Goal: Transaction & Acquisition: Purchase product/service

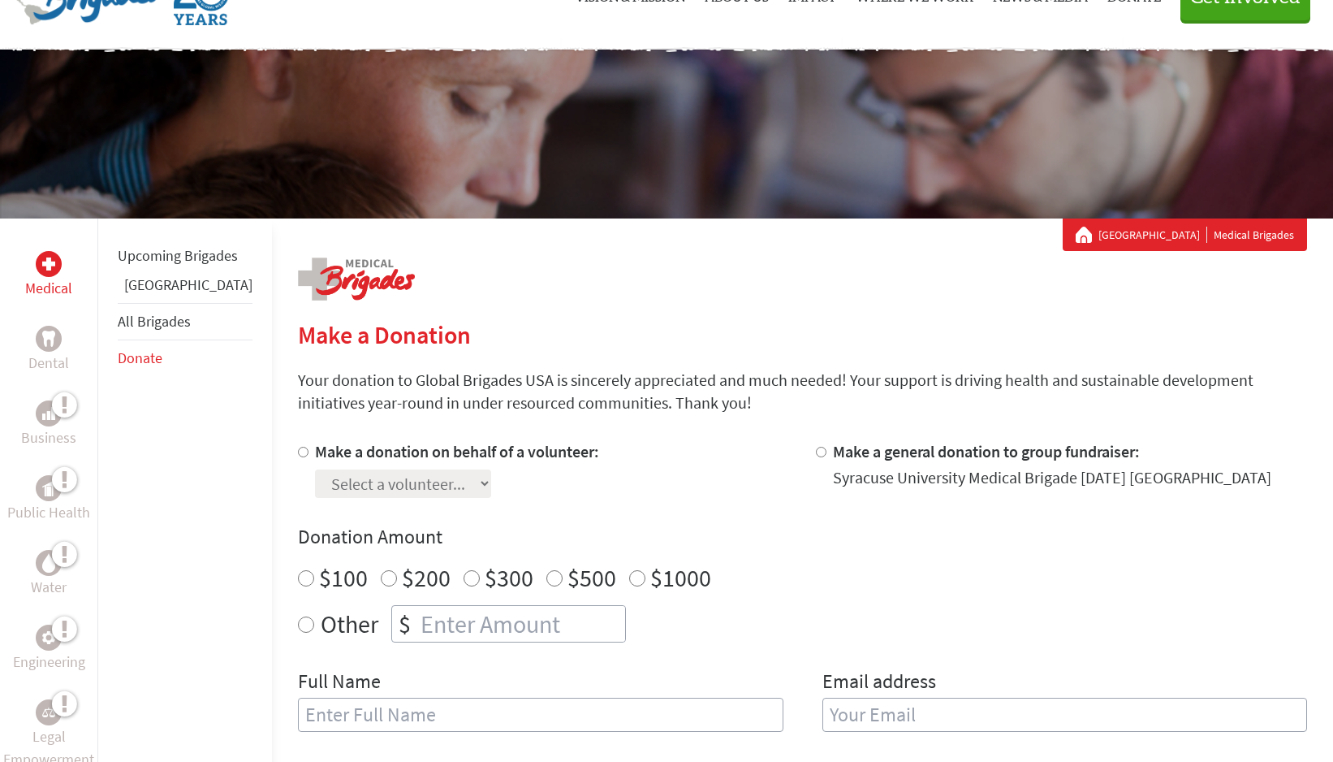
scroll to position [388, 0]
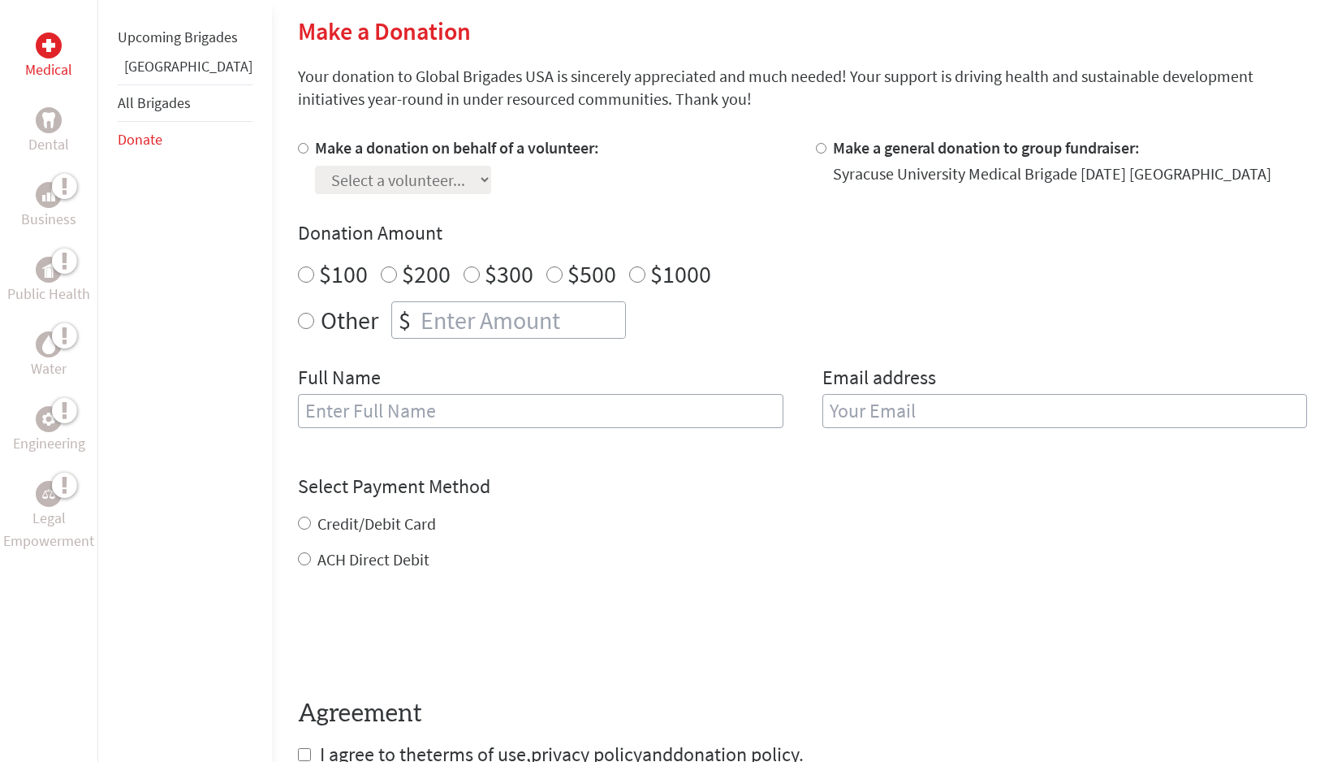
click at [319, 277] on label "$100" at bounding box center [343, 273] width 49 height 31
click at [298, 277] on input "$100" at bounding box center [306, 274] width 16 height 16
radio input "true"
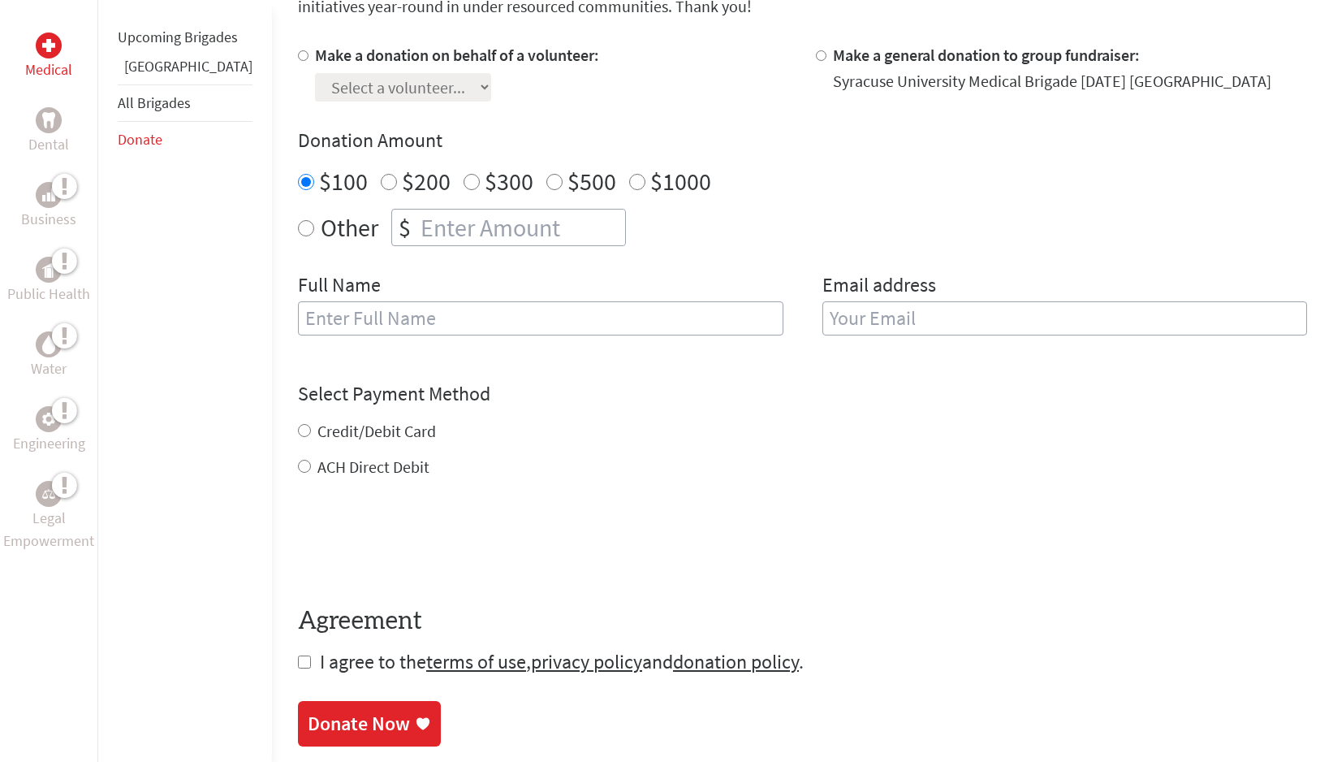
scroll to position [484, 0]
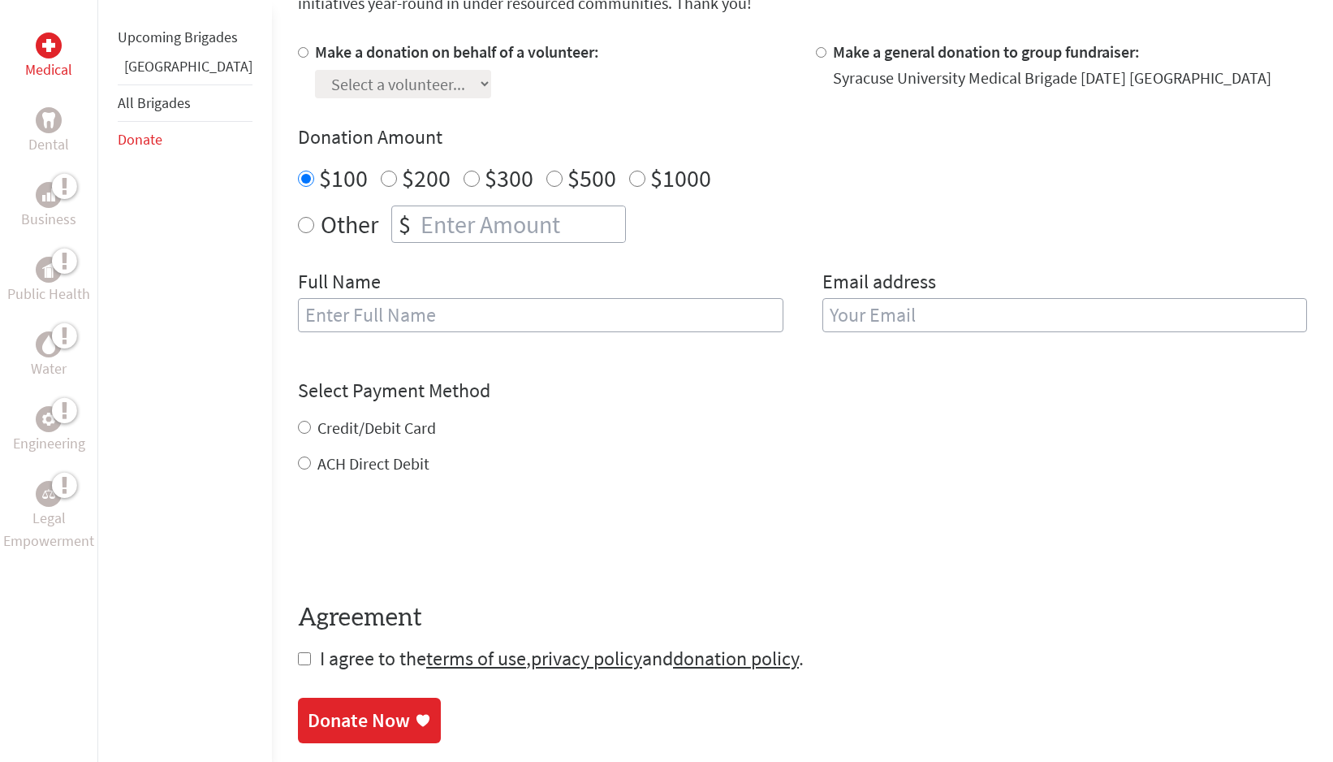
click at [298, 433] on div "Credit/Debit Card" at bounding box center [802, 428] width 1009 height 23
click at [298, 430] on input "Credit/Debit Card" at bounding box center [304, 427] width 13 height 13
radio input "true"
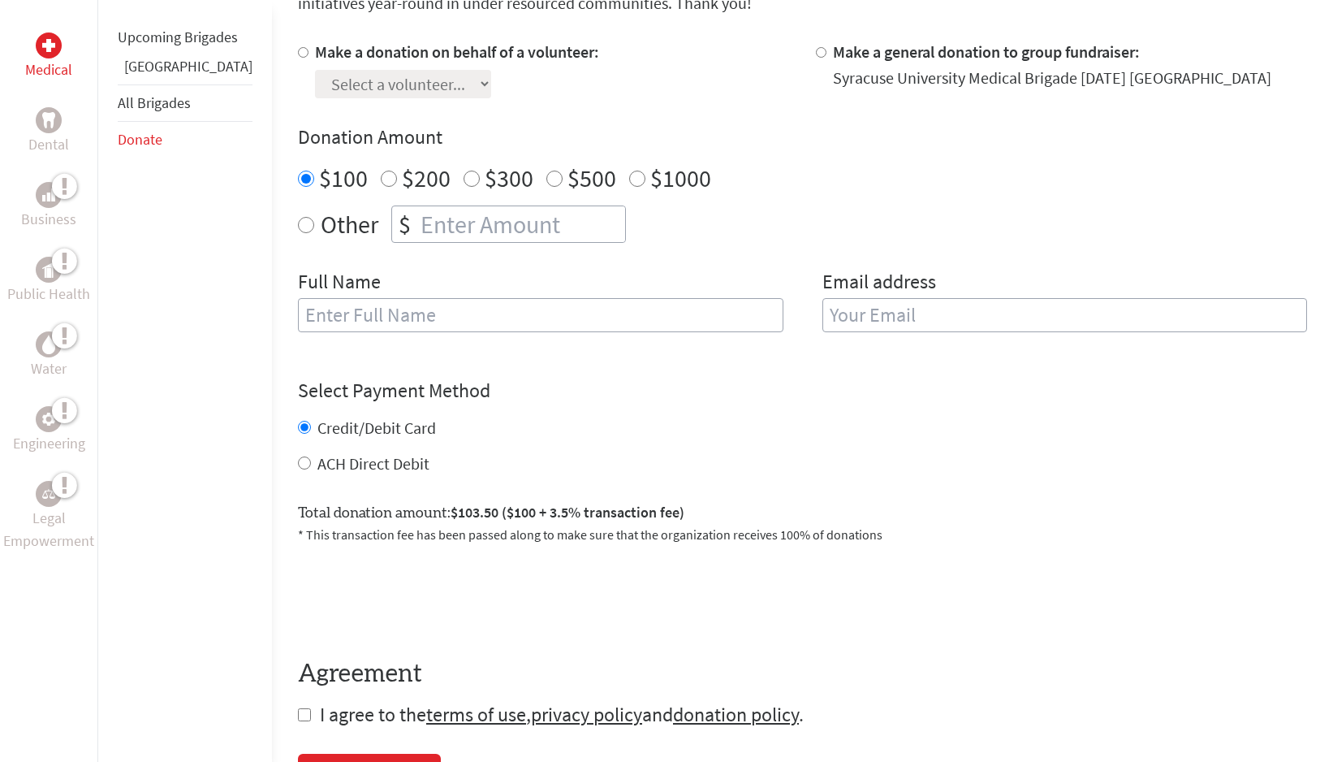
click at [393, 318] on input "text" at bounding box center [541, 315] width 486 height 34
type input "[PERSON_NAME]"
type input "[EMAIL_ADDRESS][DOMAIN_NAME]"
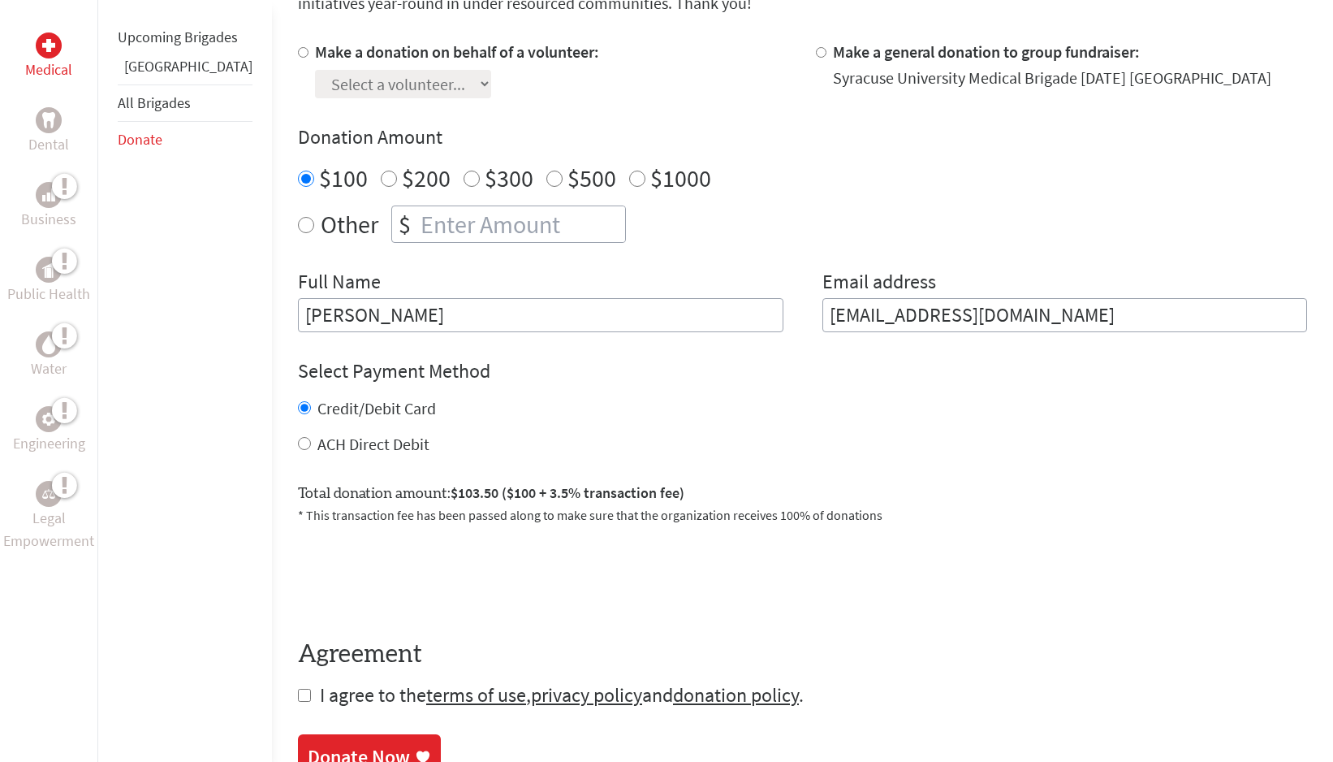
click at [301, 319] on input "[PERSON_NAME]" at bounding box center [541, 315] width 486 height 34
type input "[PERSON_NAME]"
click at [852, 311] on input "[EMAIL_ADDRESS][DOMAIN_NAME]" at bounding box center [1066, 315] width 486 height 34
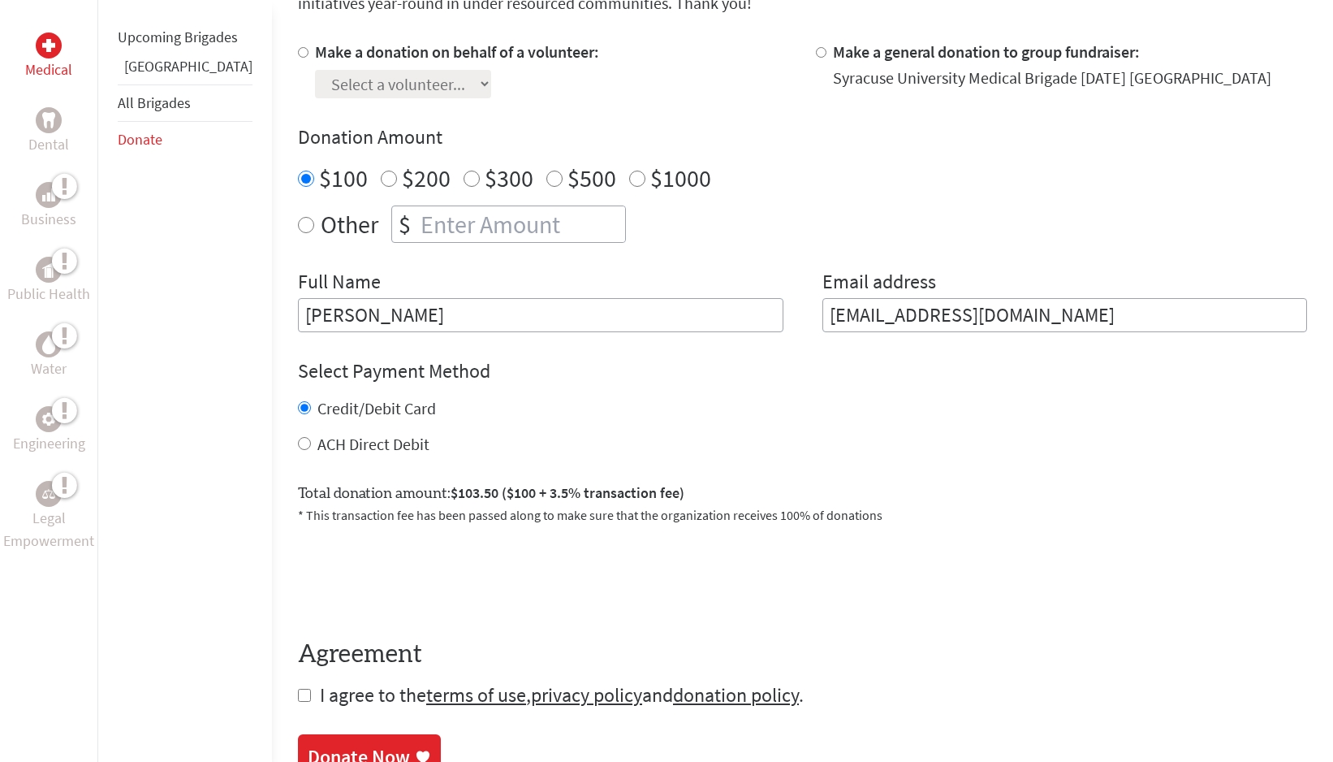
type input "[EMAIL_ADDRESS][DOMAIN_NAME]"
click at [836, 489] on div "Total donation amount: $103.50 ($100 + 3.5% transaction fee) * This transaction…" at bounding box center [802, 497] width 1009 height 56
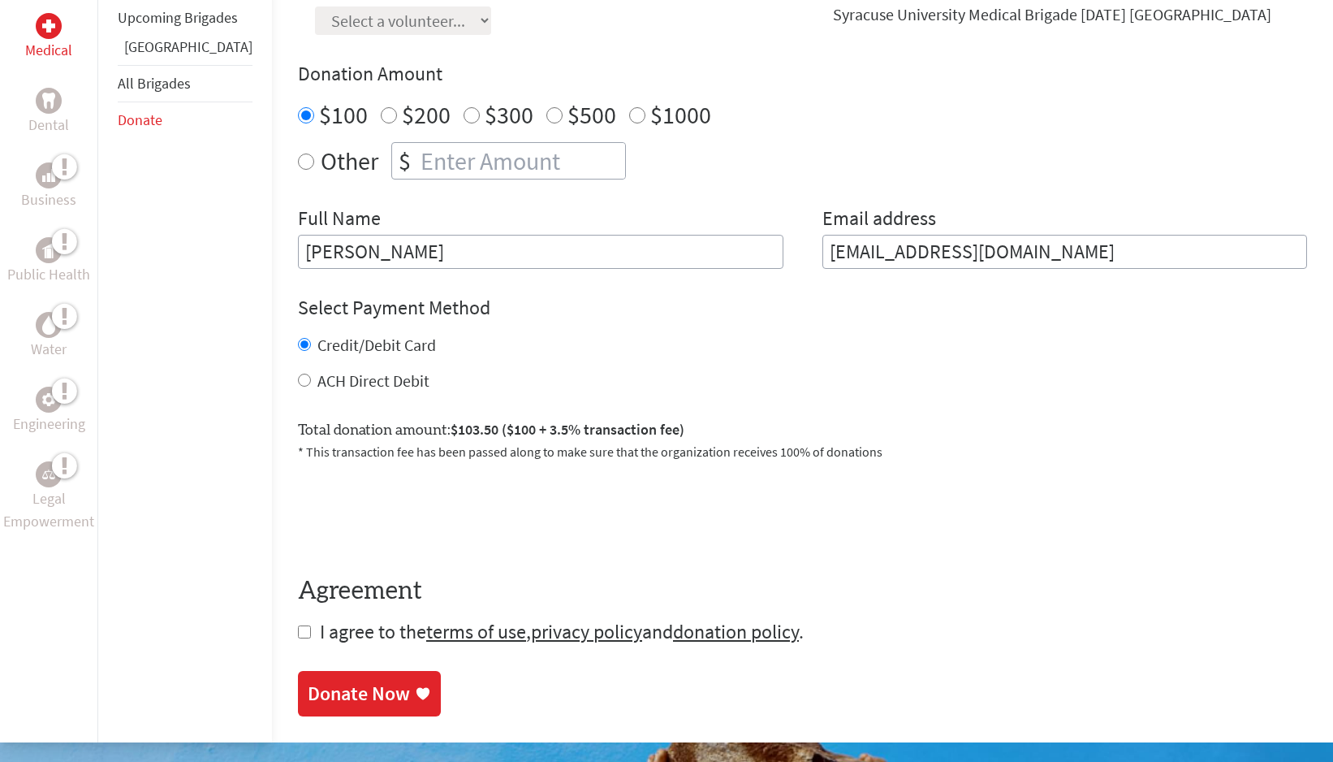
scroll to position [572, 0]
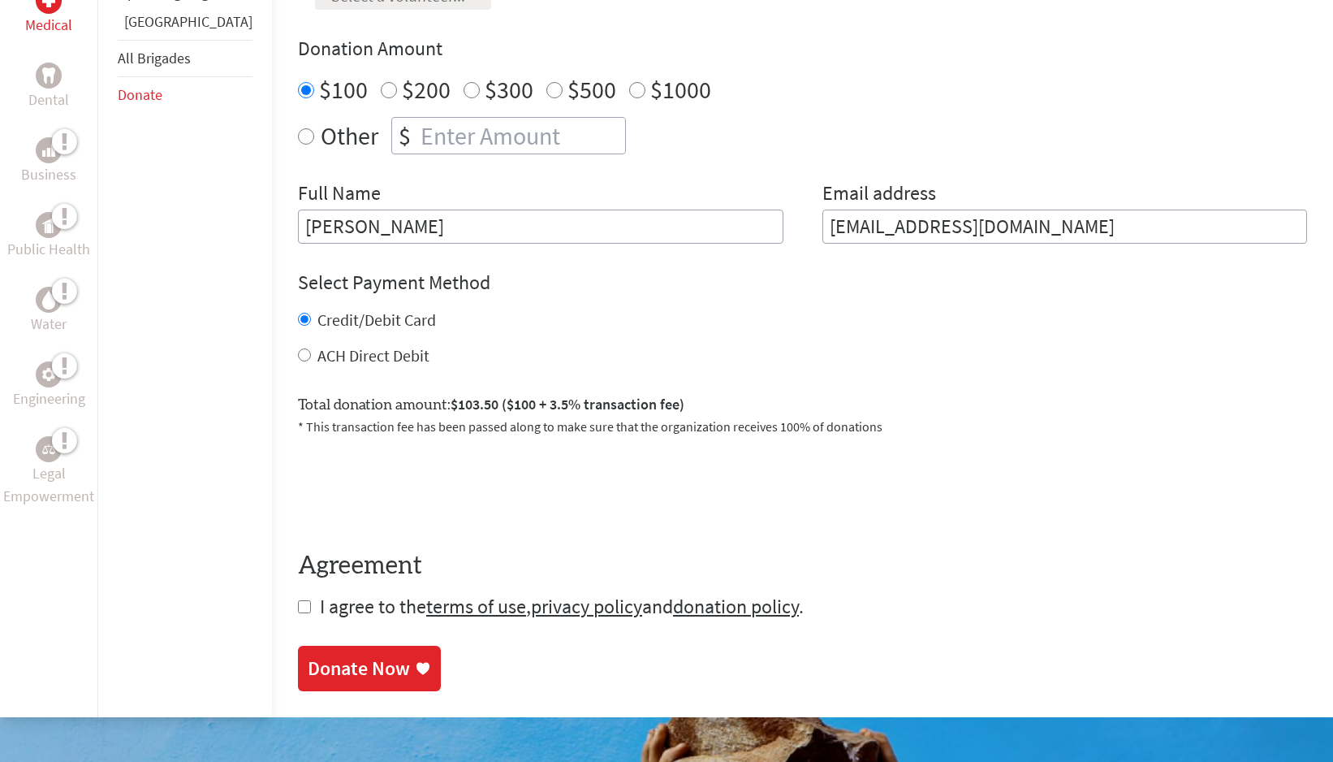
click at [298, 603] on input "checkbox" at bounding box center [304, 606] width 13 height 13
checkbox input "true"
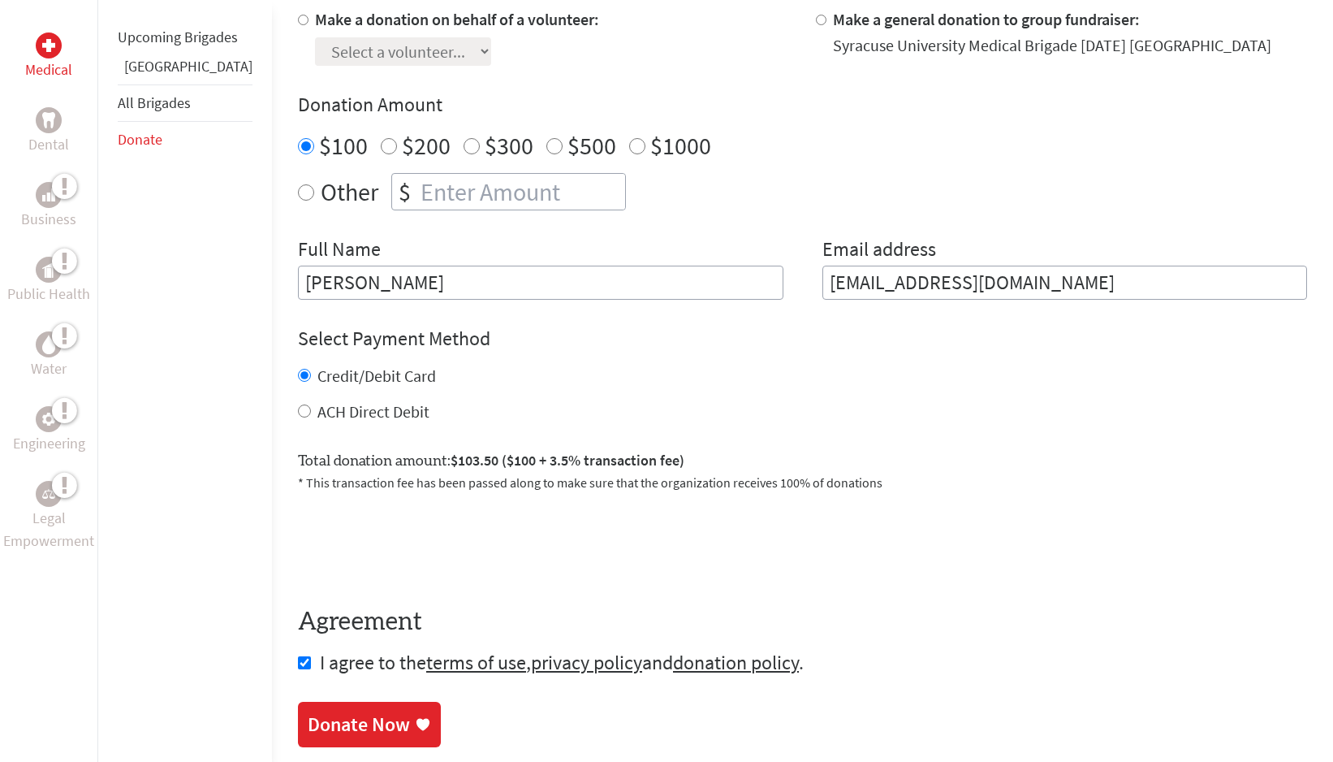
scroll to position [400, 0]
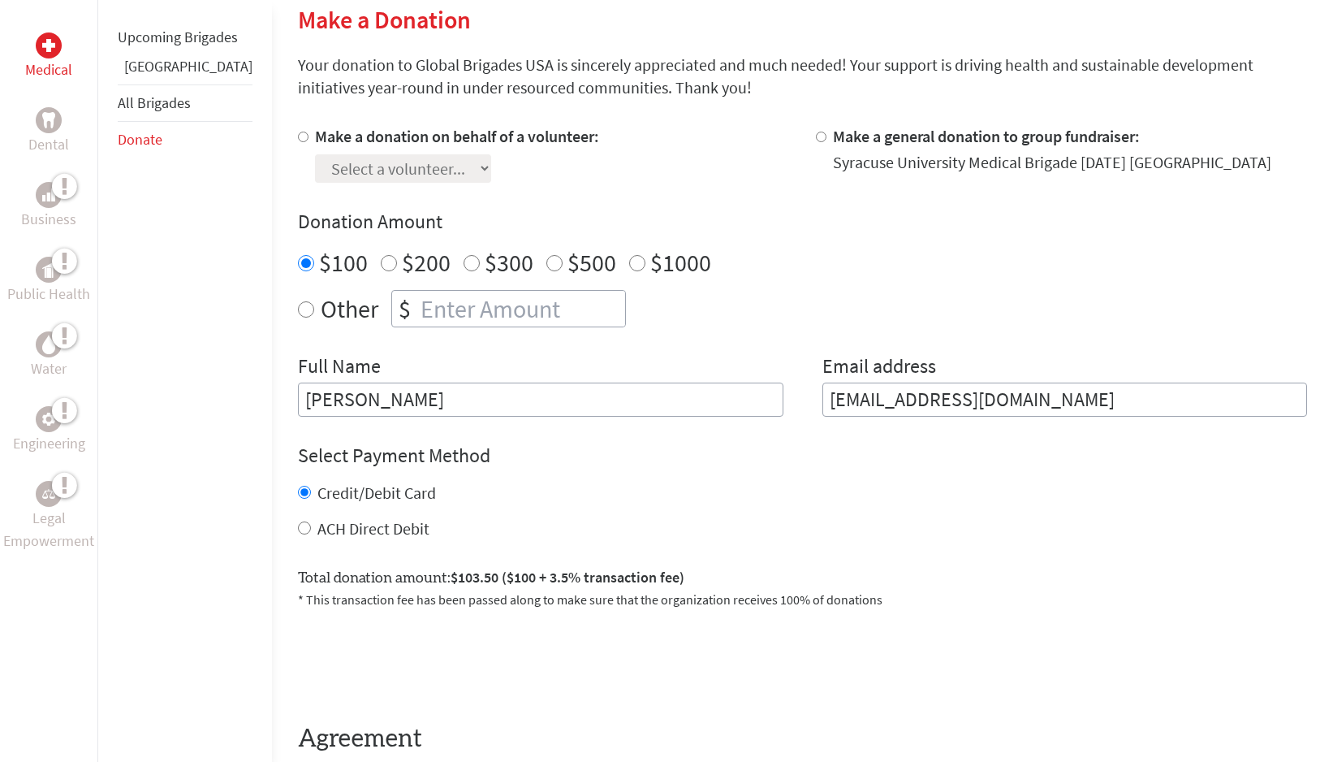
click at [315, 140] on label "Make a donation on behalf of a volunteer:" at bounding box center [457, 136] width 284 height 20
click at [298, 140] on input "Make a donation on behalf of a volunteer:" at bounding box center [303, 137] width 11 height 11
radio input "true"
click at [334, 168] on select "Select a volunteer... [PERSON_NAME] [PERSON_NAME] [PERSON_NAME] [PERSON_NAME] […" at bounding box center [403, 168] width 176 height 28
select select "31CA920B-91F6-11F0-9E6E-42010A400005"
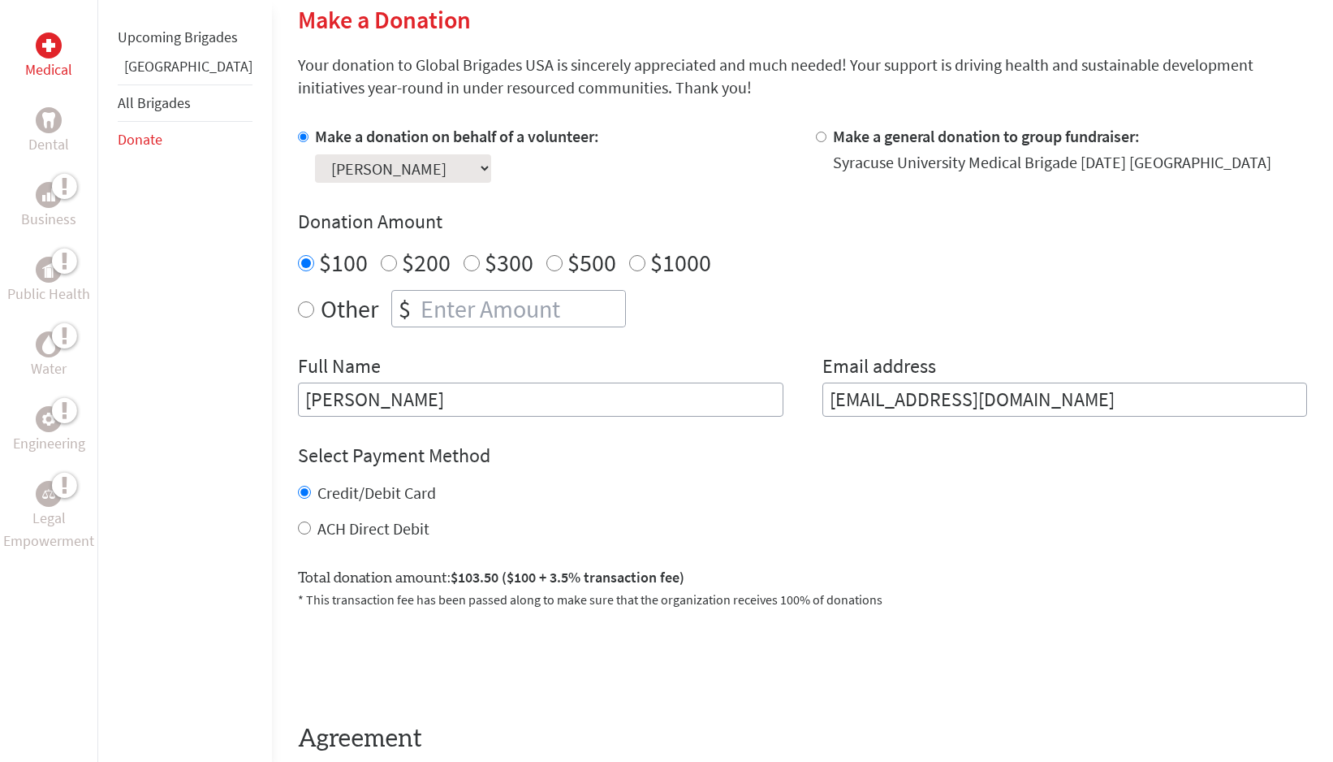
click at [315, 154] on select "Select a volunteer... [PERSON_NAME] [PERSON_NAME] [PERSON_NAME] [PERSON_NAME] […" at bounding box center [403, 168] width 176 height 28
click at [357, 177] on select "Select a volunteer... [PERSON_NAME] [PERSON_NAME] [PERSON_NAME] [PERSON_NAME] […" at bounding box center [403, 168] width 176 height 28
click at [607, 537] on div "ACH Direct Debit" at bounding box center [802, 528] width 1009 height 23
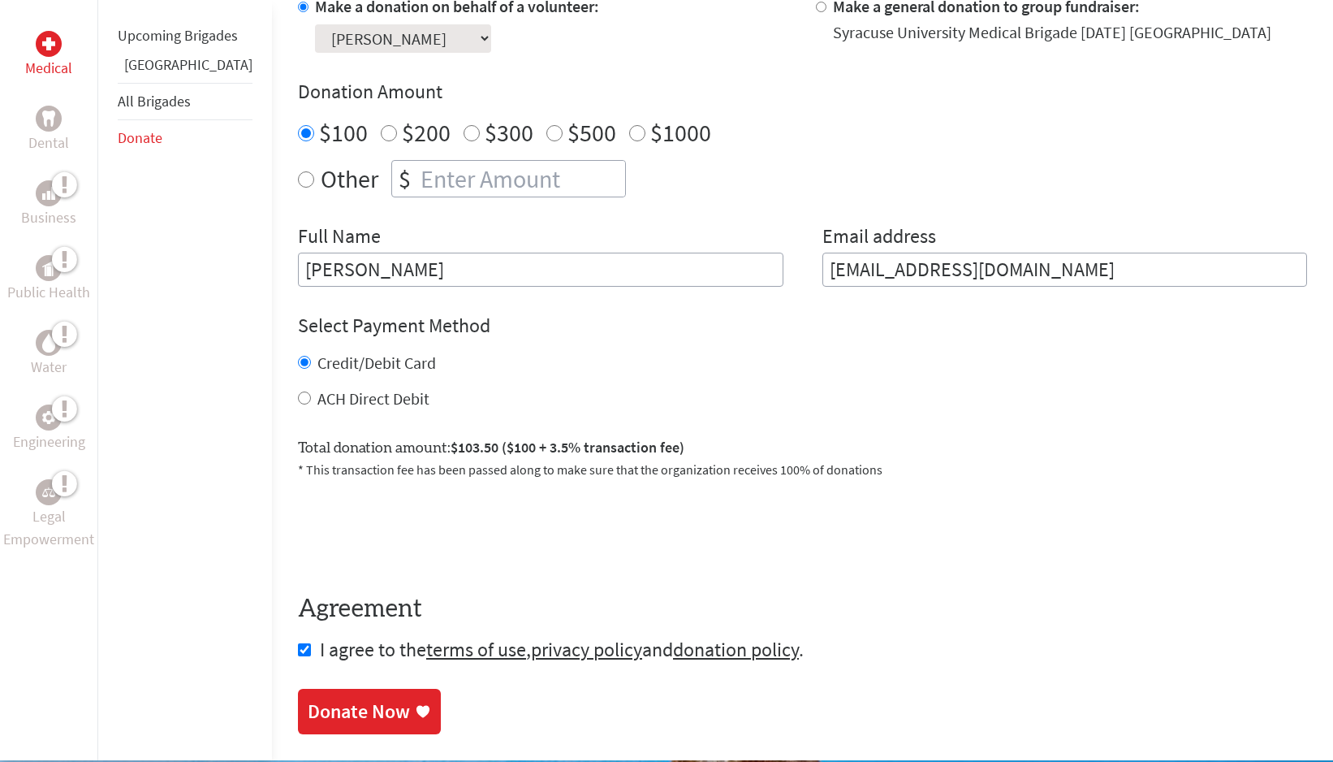
scroll to position [607, 0]
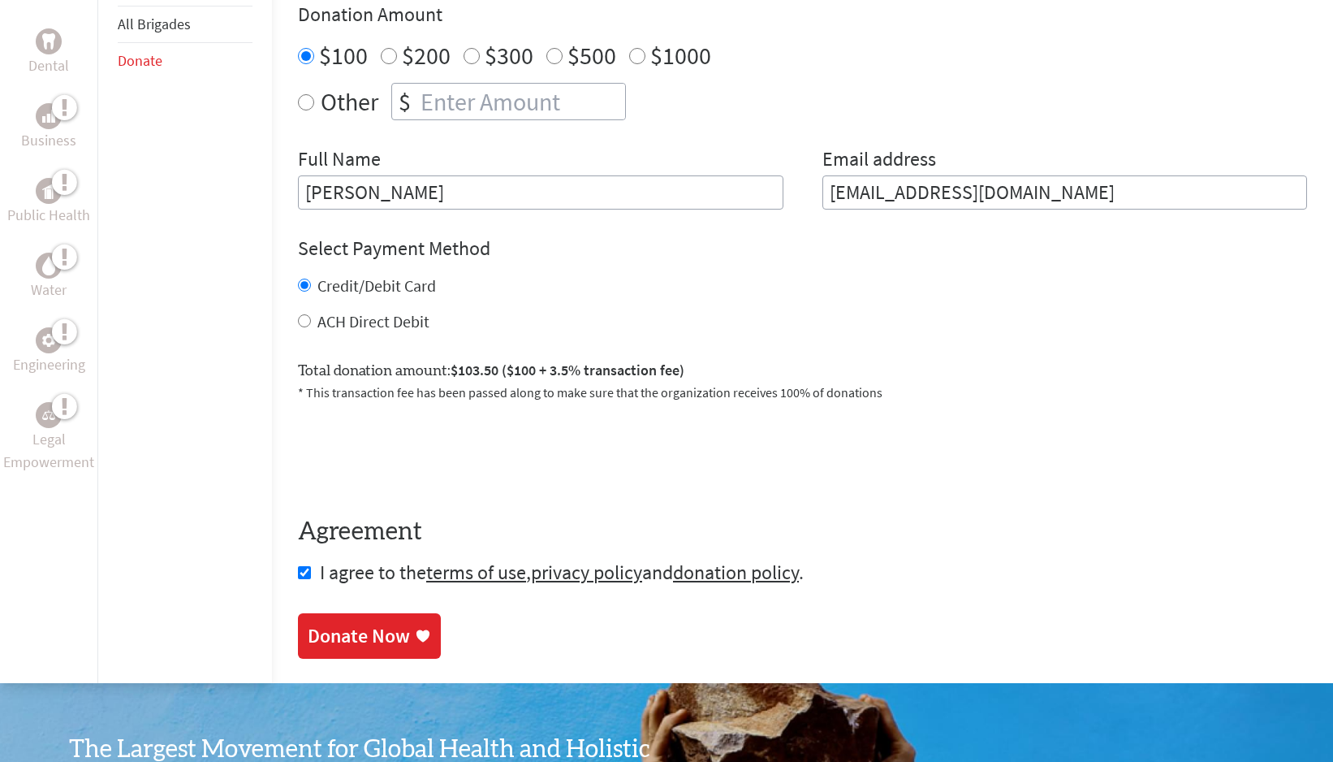
click at [326, 646] on div "Donate Now" at bounding box center [359, 636] width 102 height 26
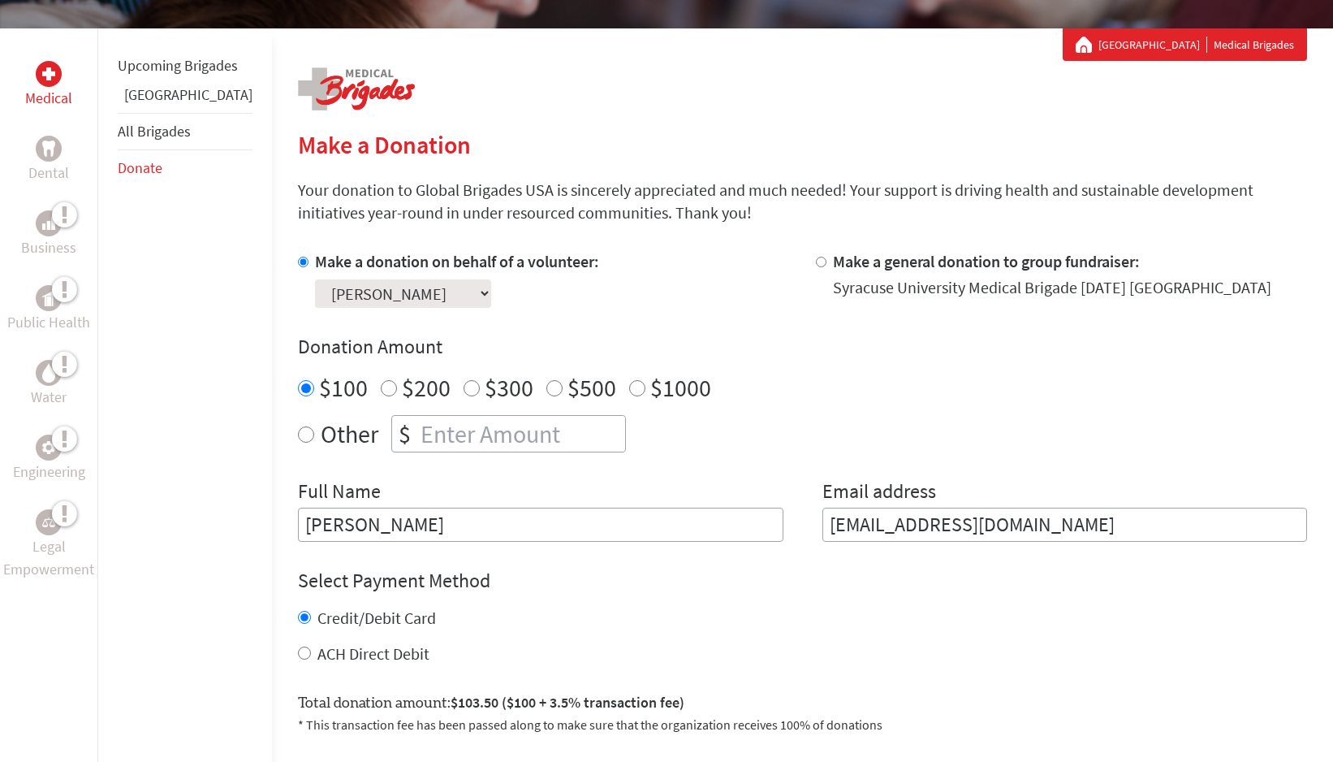
scroll to position [607, 0]
